Goal: Task Accomplishment & Management: Manage account settings

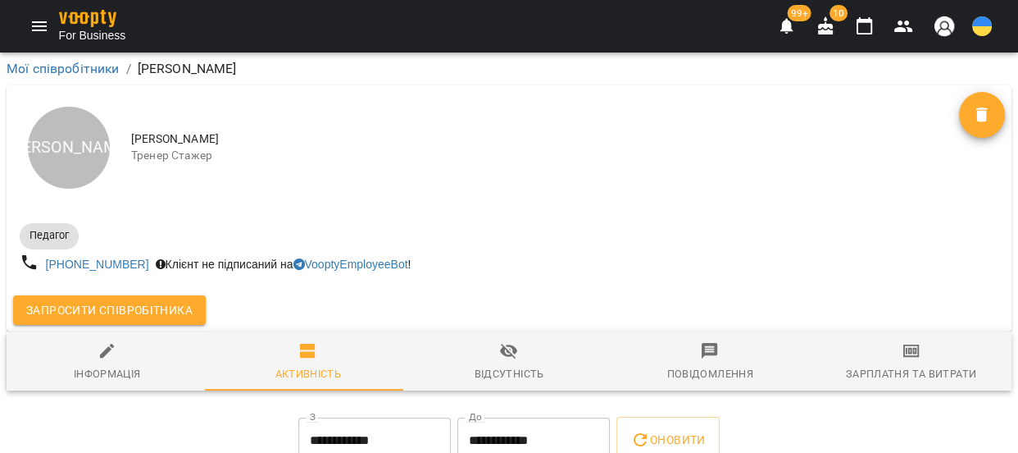
click at [48, 28] on icon "Menu" at bounding box center [40, 26] width 20 height 20
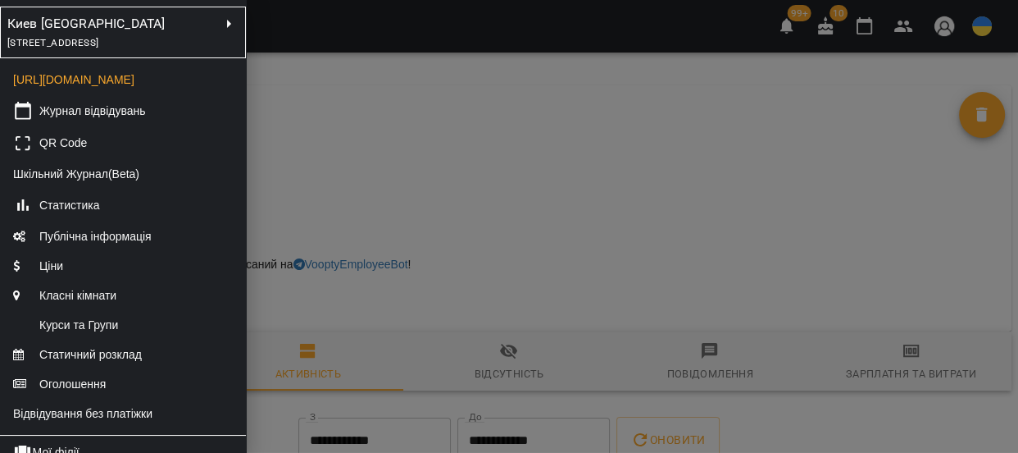
click at [98, 47] on span "проспект Червоної Калини, 43/2, Київ, Україна" at bounding box center [52, 42] width 91 height 11
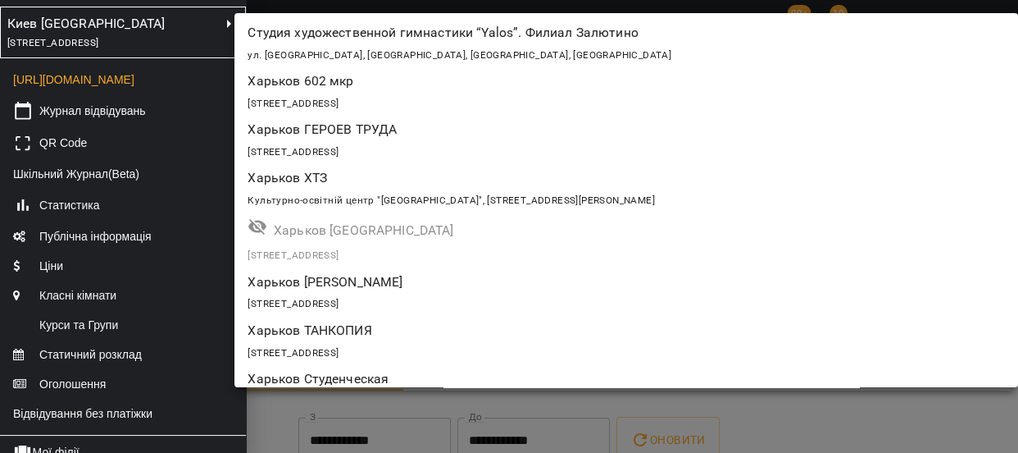
click at [407, 325] on p "Харьков ТАНКОПИЯ" at bounding box center [563, 331] width 630 height 20
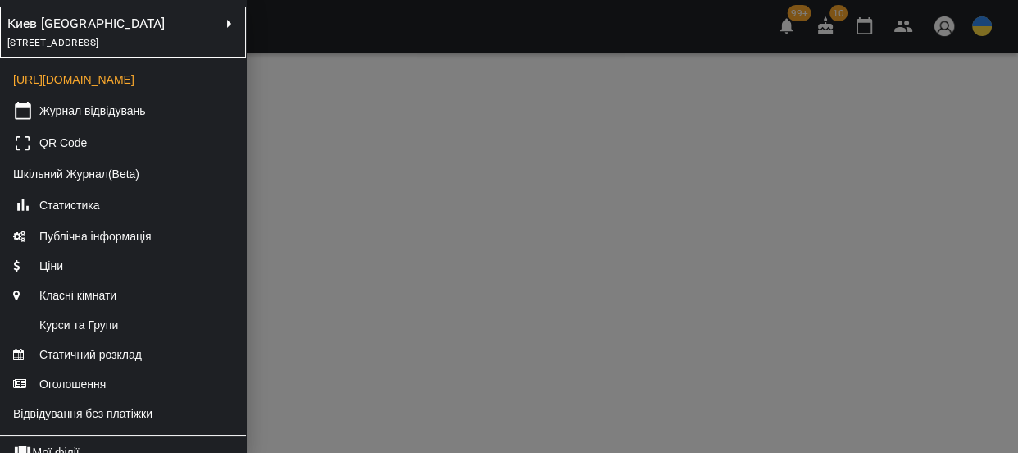
click at [533, 323] on div at bounding box center [509, 226] width 1018 height 453
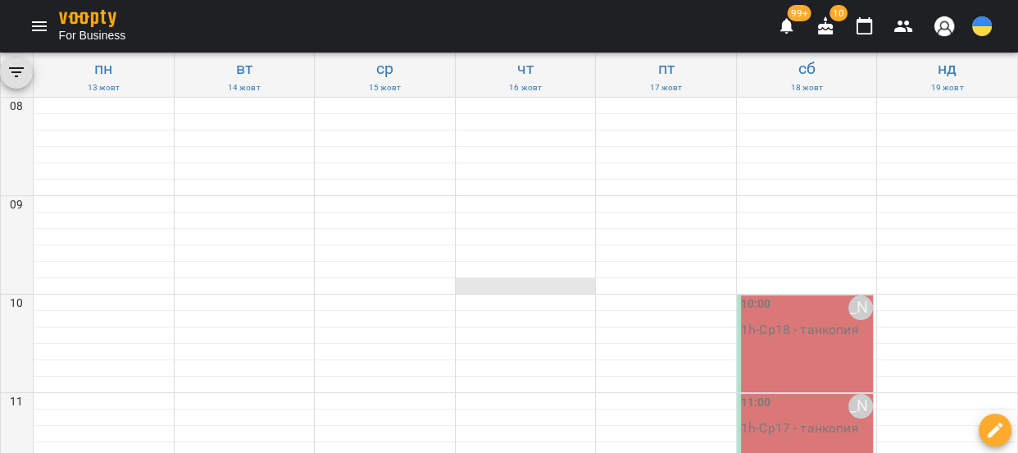
scroll to position [298, 0]
type input "**********"
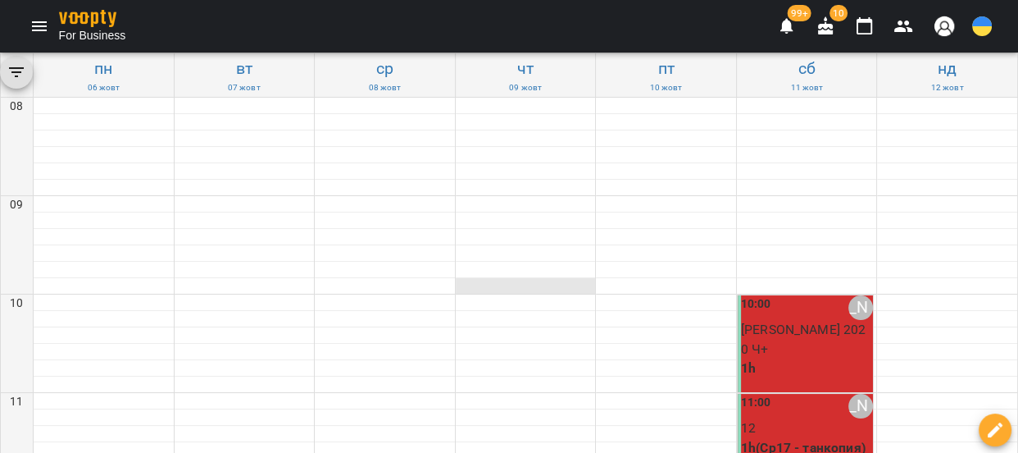
scroll to position [148, 0]
click at [785, 438] on p "1h(Ср17 - танкопия)" at bounding box center [807, 448] width 133 height 20
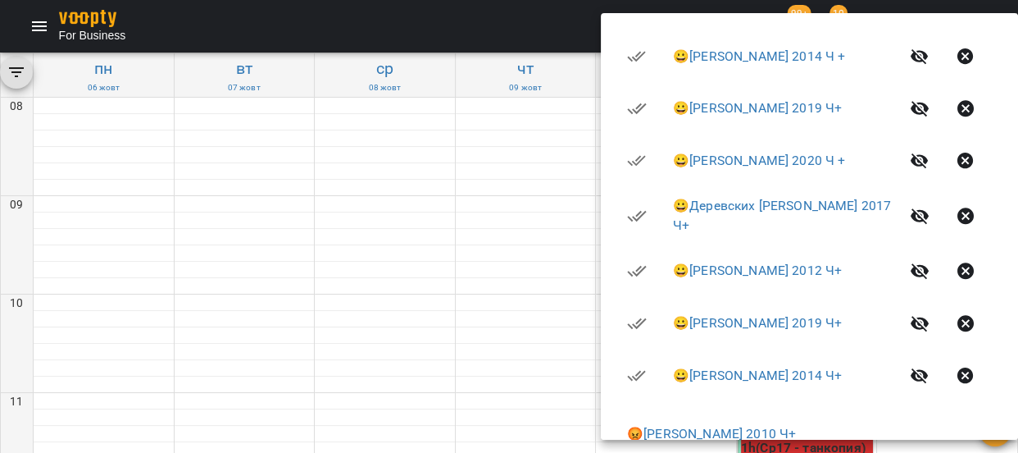
scroll to position [671, 0]
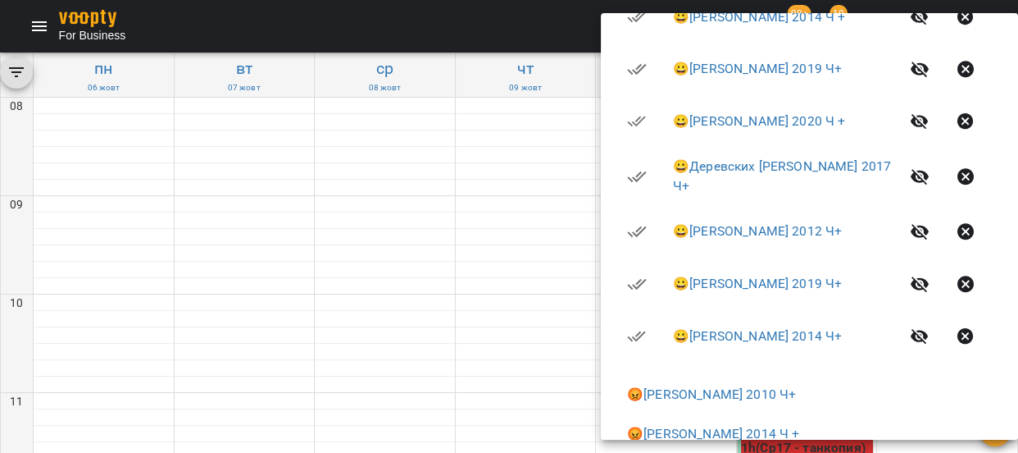
click at [462, 300] on div at bounding box center [509, 226] width 1018 height 453
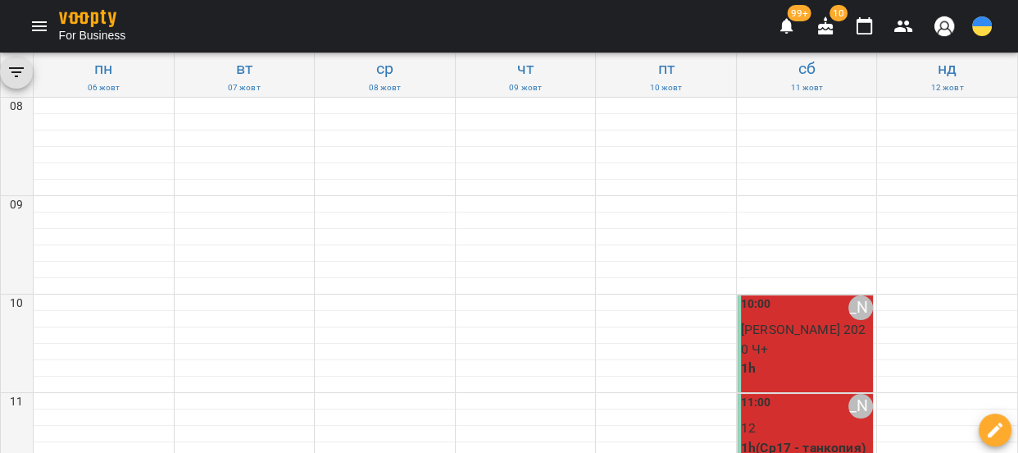
click at [783, 394] on div "11:00 Новикова Дарья" at bounding box center [807, 406] width 133 height 25
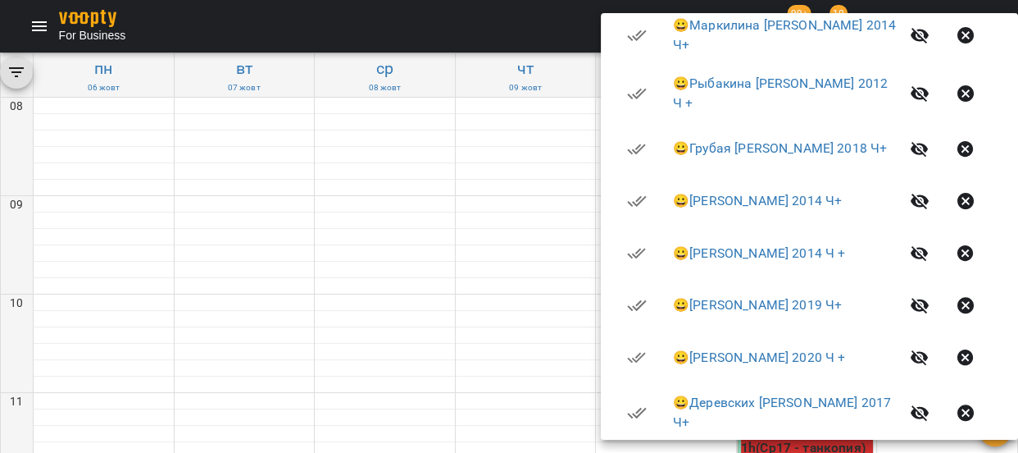
scroll to position [447, 0]
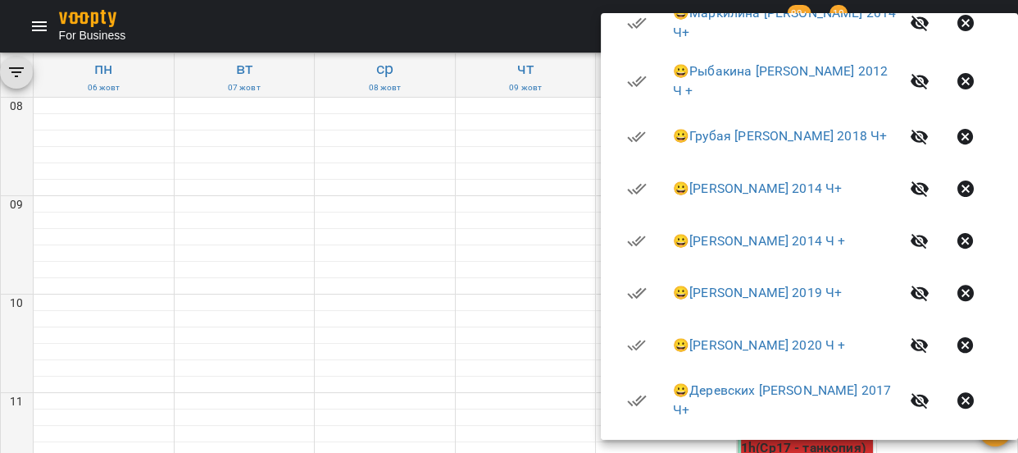
click at [514, 325] on div at bounding box center [509, 226] width 1018 height 453
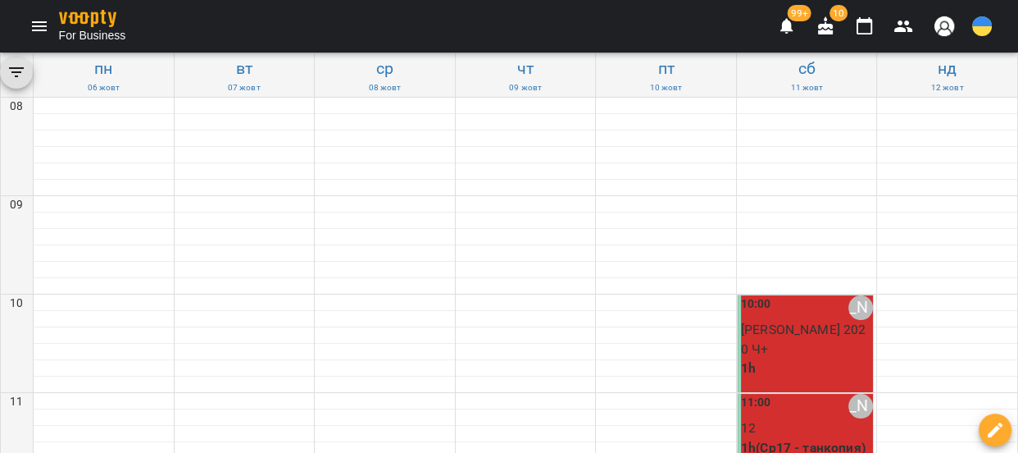
click at [785, 418] on p "12" at bounding box center [807, 428] width 133 height 20
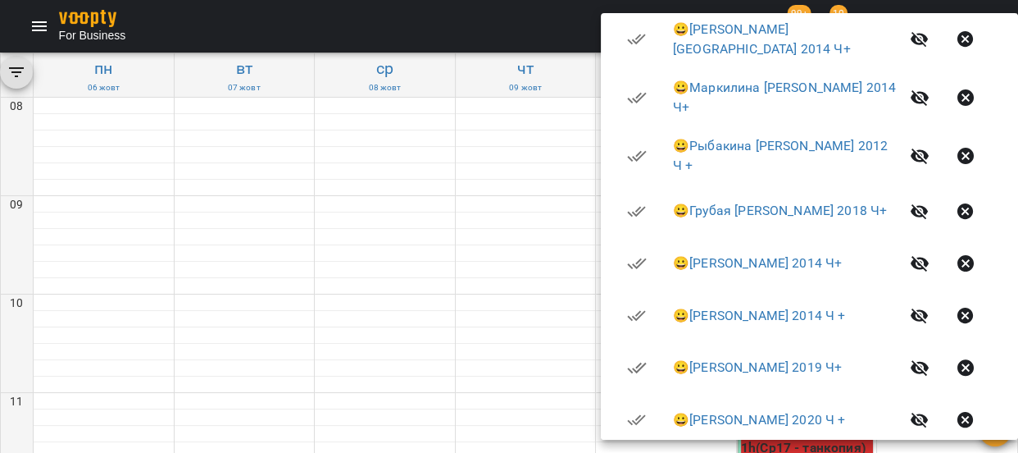
scroll to position [298, 0]
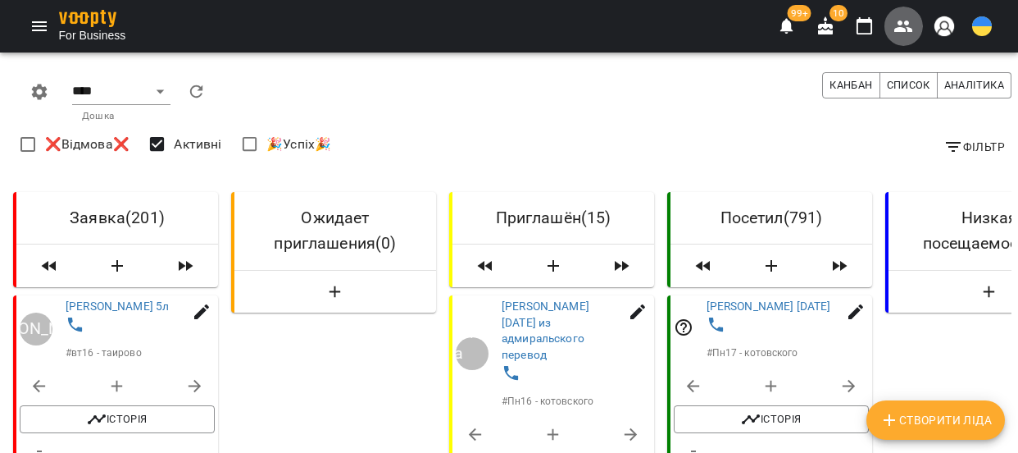
click at [899, 30] on icon "button" at bounding box center [903, 25] width 18 height 11
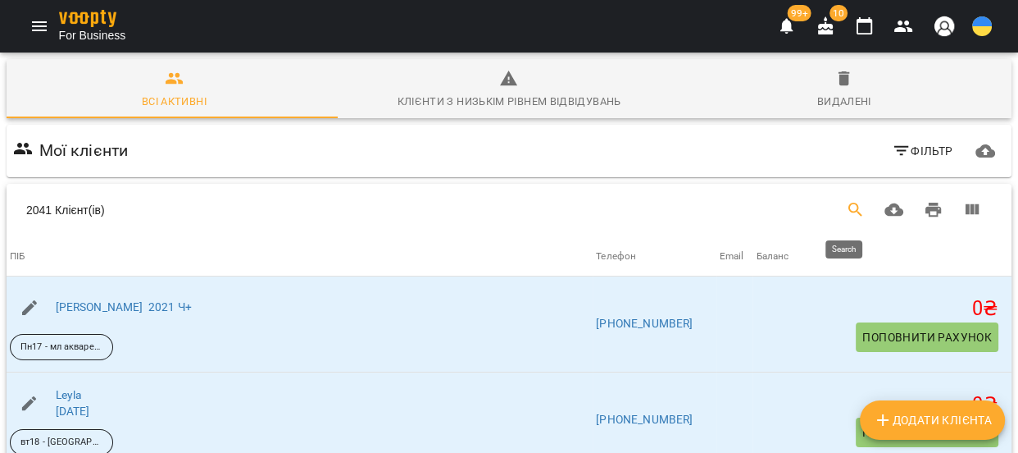
click at [846, 208] on icon "Search" at bounding box center [856, 210] width 20 height 20
click at [99, 209] on input "Search" at bounding box center [227, 203] width 350 height 26
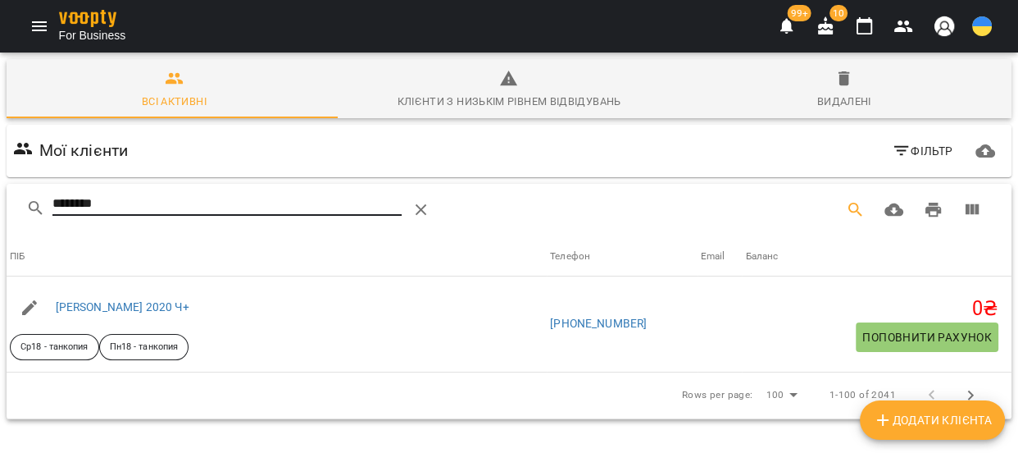
scroll to position [84, 0]
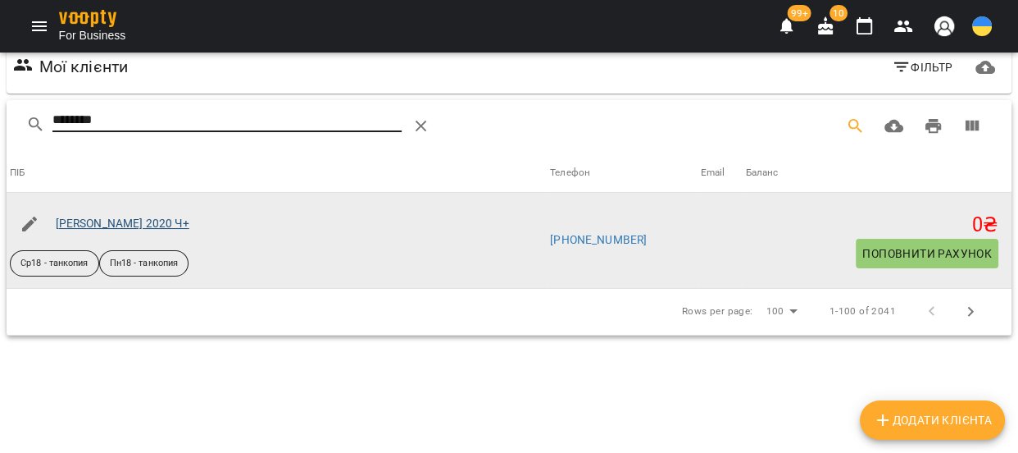
type input "********"
click at [130, 224] on link "[PERSON_NAME] 2020 Ч+" at bounding box center [123, 222] width 134 height 13
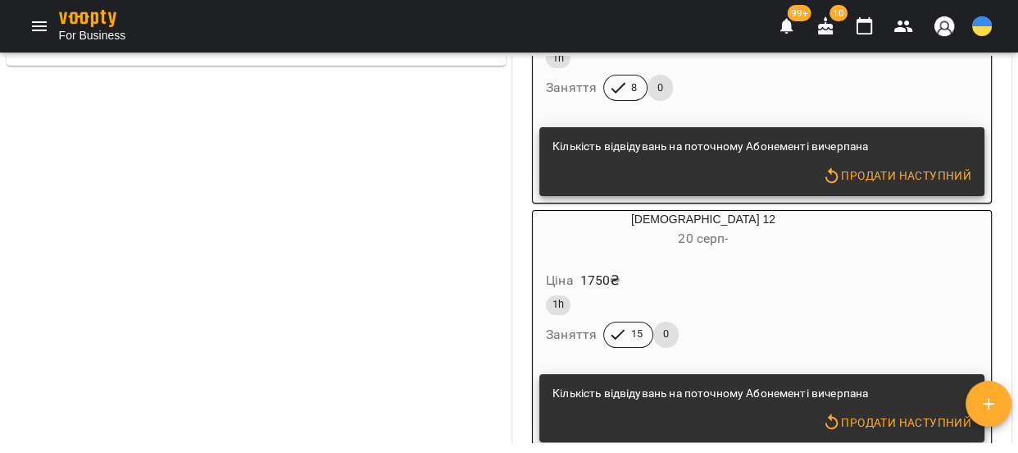
scroll to position [1416, 0]
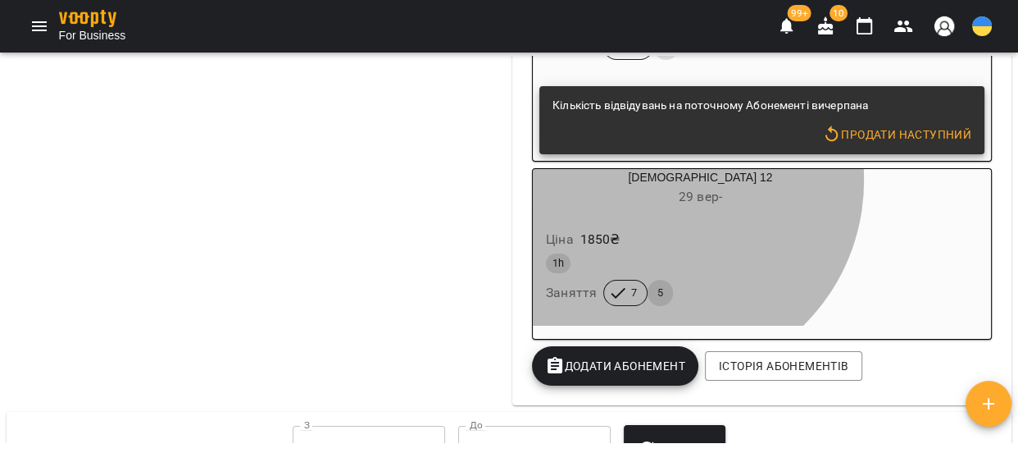
click at [655, 193] on div "[DEMOGRAPHIC_DATA] 12 29 вер -" at bounding box center [700, 188] width 335 height 39
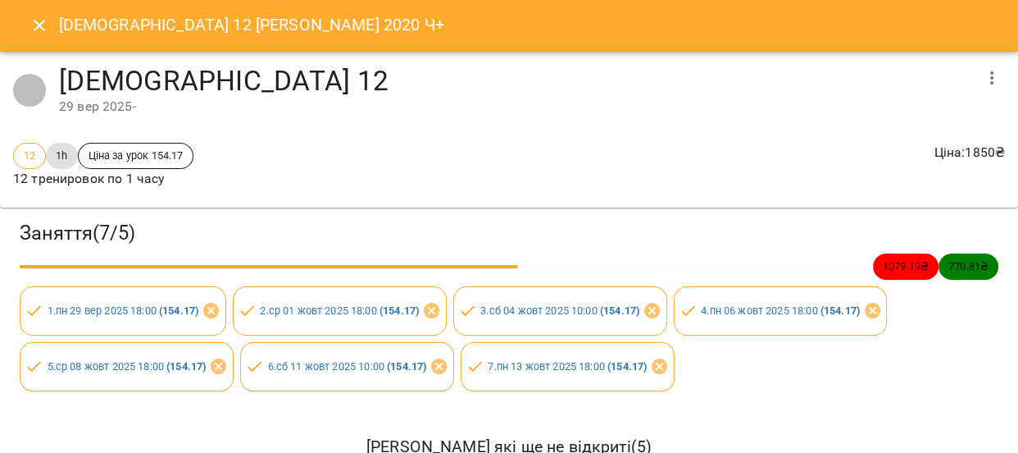
scroll to position [0, 0]
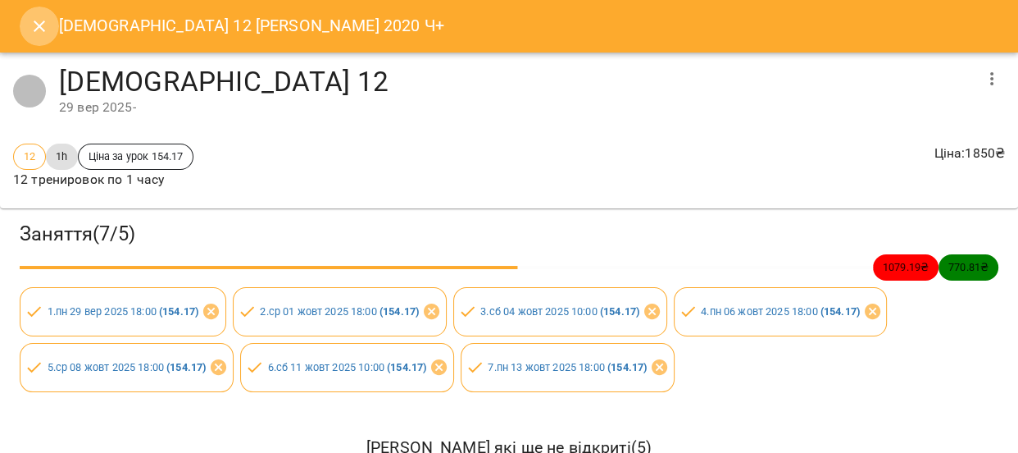
click at [35, 28] on icon "Close" at bounding box center [40, 26] width 20 height 20
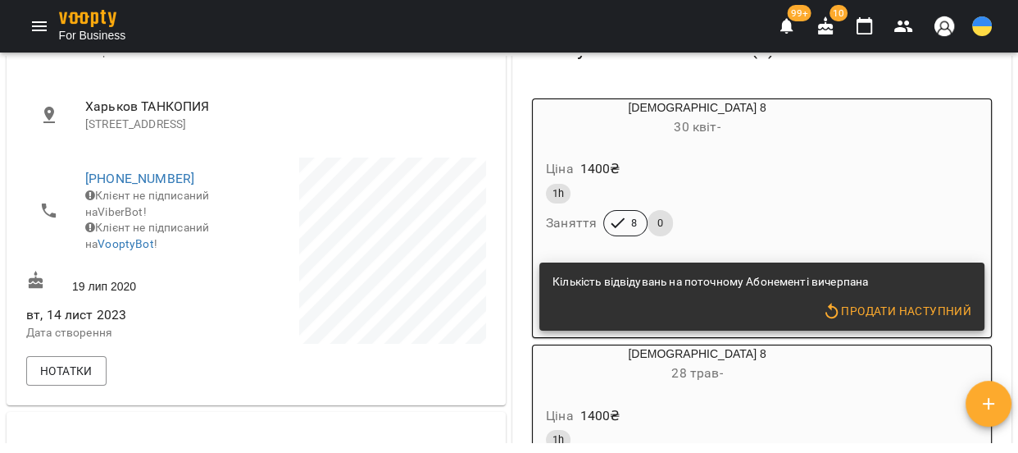
scroll to position [57, 0]
